Goal: Transaction & Acquisition: Purchase product/service

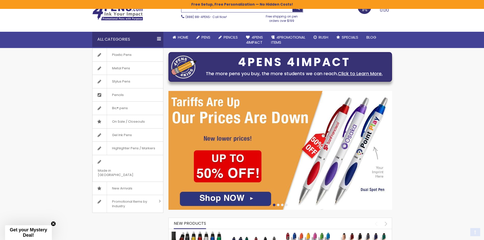
scroll to position [51, 0]
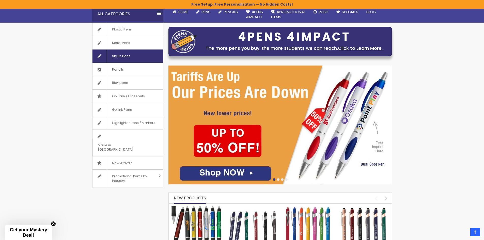
click at [121, 53] on span "Stylus Pens" at bounding box center [121, 56] width 29 height 13
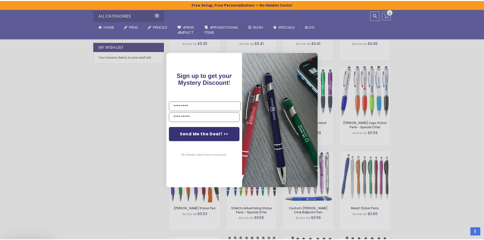
scroll to position [289, 0]
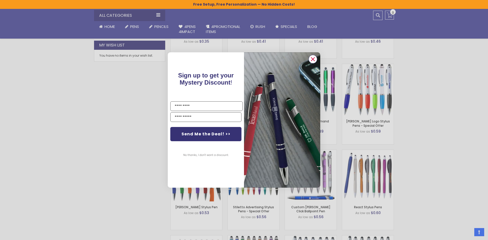
click at [314, 59] on circle "Close dialog" at bounding box center [313, 59] width 8 height 8
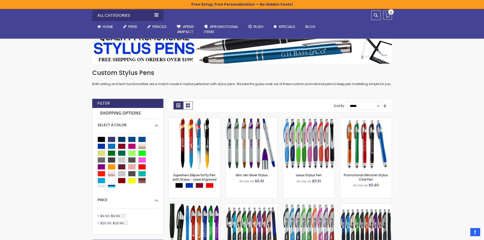
scroll to position [60, 0]
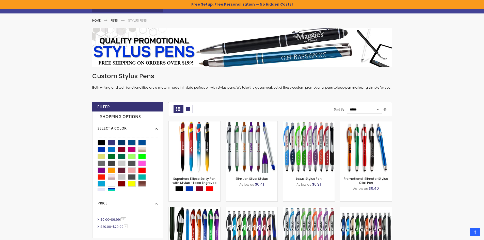
click at [154, 130] on div "Select A Color" at bounding box center [128, 126] width 61 height 9
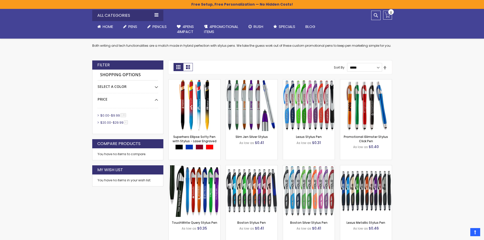
scroll to position [111, 0]
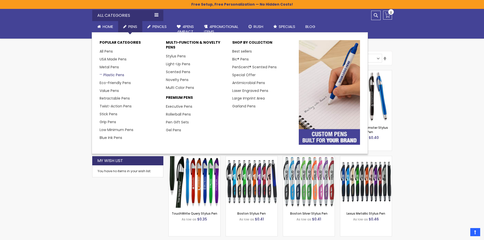
click at [113, 75] on link "Plastic Pens" at bounding box center [112, 74] width 25 height 5
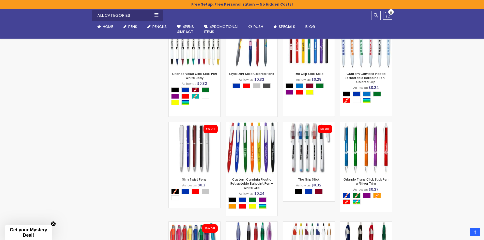
scroll to position [183, 0]
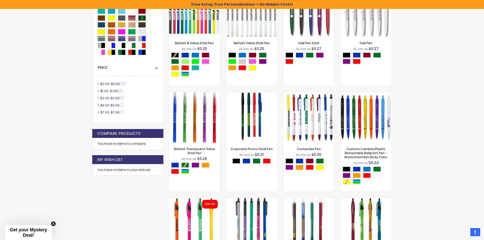
drag, startPoint x: 406, startPoint y: 169, endPoint x: 412, endPoint y: 77, distance: 91.7
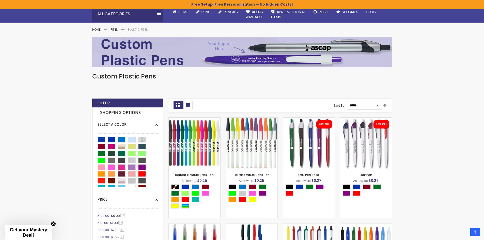
scroll to position [0, 0]
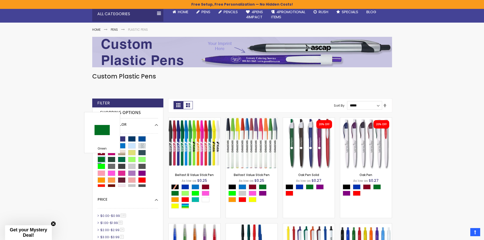
click at [100, 160] on div "Green" at bounding box center [102, 160] width 8 height 6
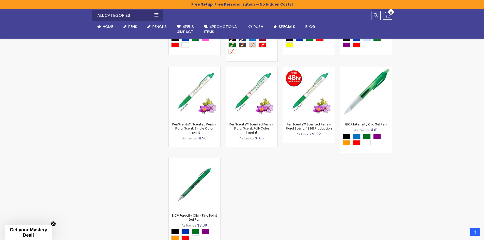
scroll to position [4196, 0]
